Goal: Information Seeking & Learning: Learn about a topic

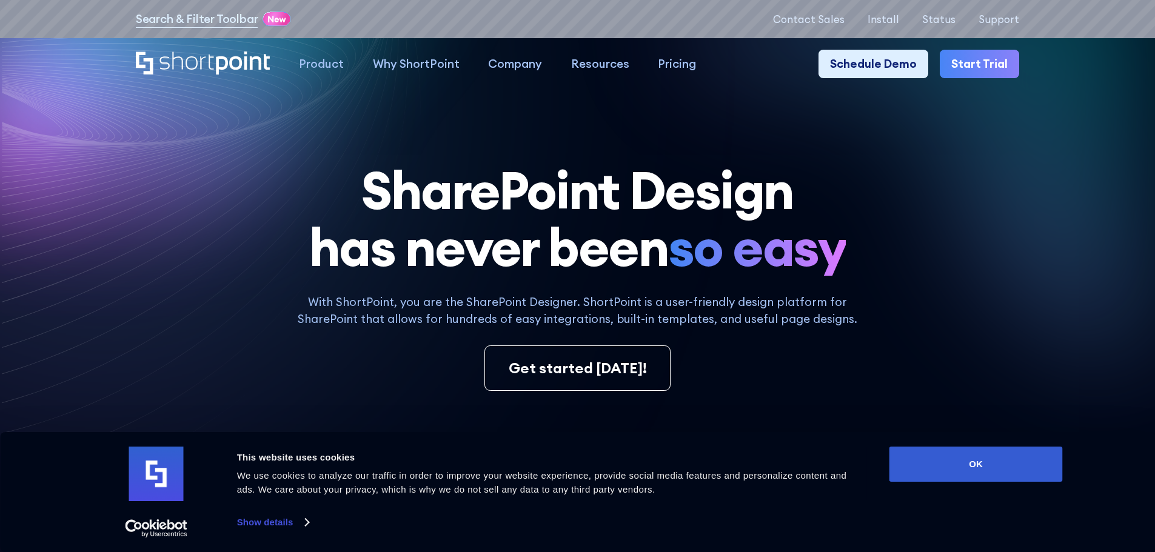
scroll to position [424, 0]
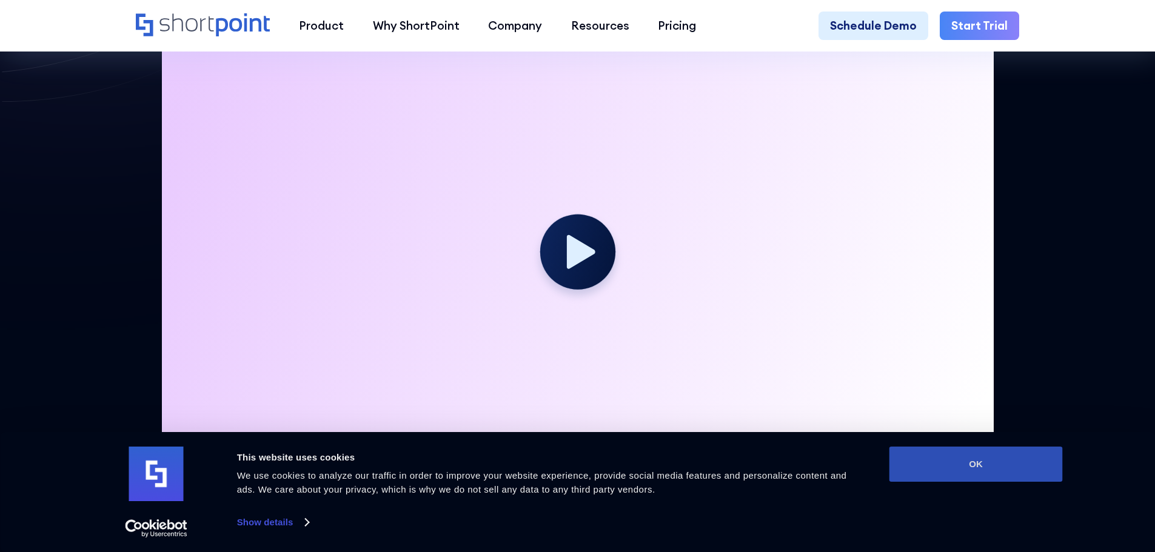
click at [992, 458] on button "OK" at bounding box center [975, 464] width 173 height 35
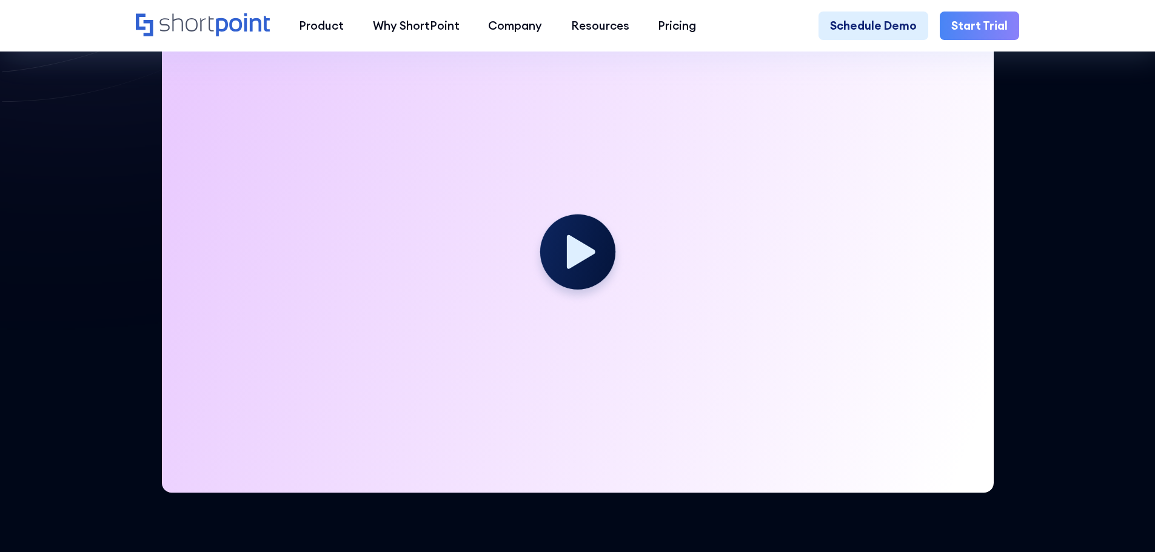
scroll to position [0, 0]
